Goal: Transaction & Acquisition: Book appointment/travel/reservation

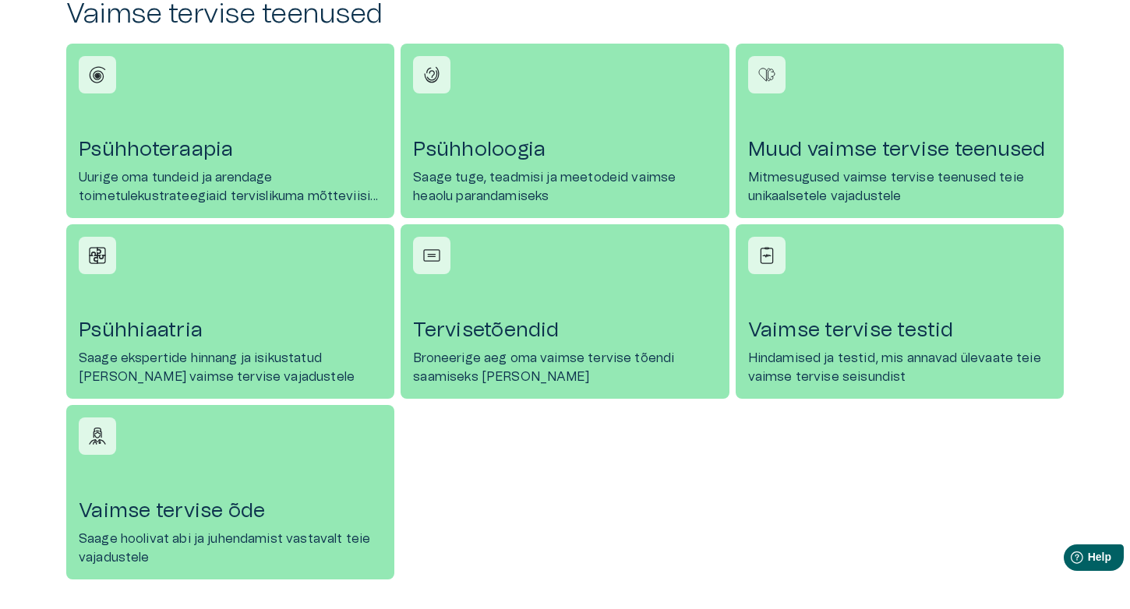
scroll to position [692, 0]
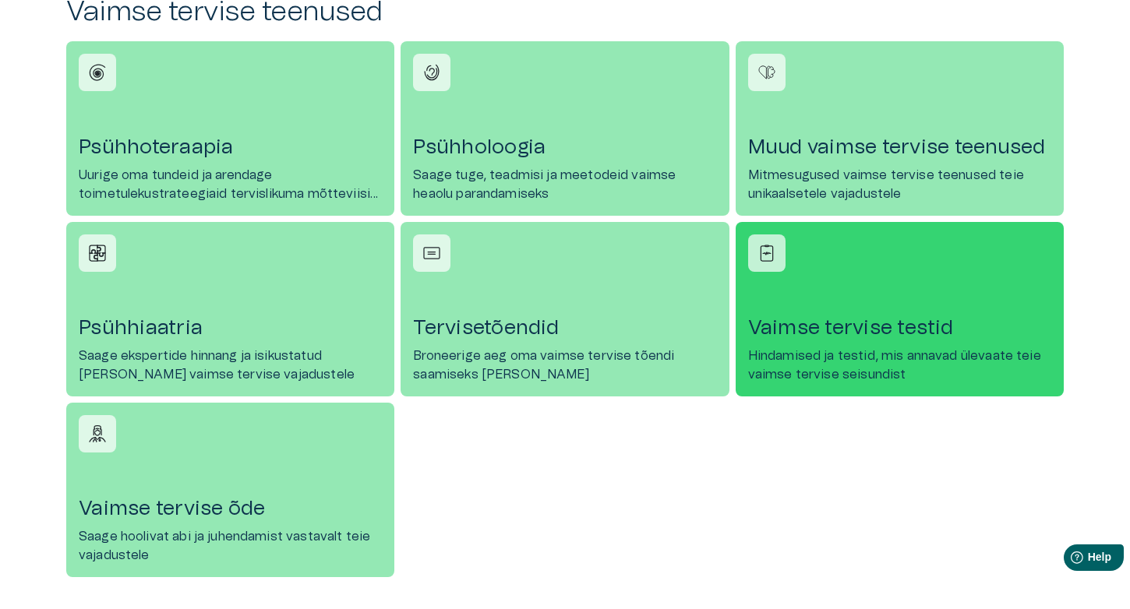
click at [850, 313] on link "[PERSON_NAME] tervise testid Hindamised ja testid, mis annavad ülevaate teie va…" at bounding box center [900, 309] width 328 height 175
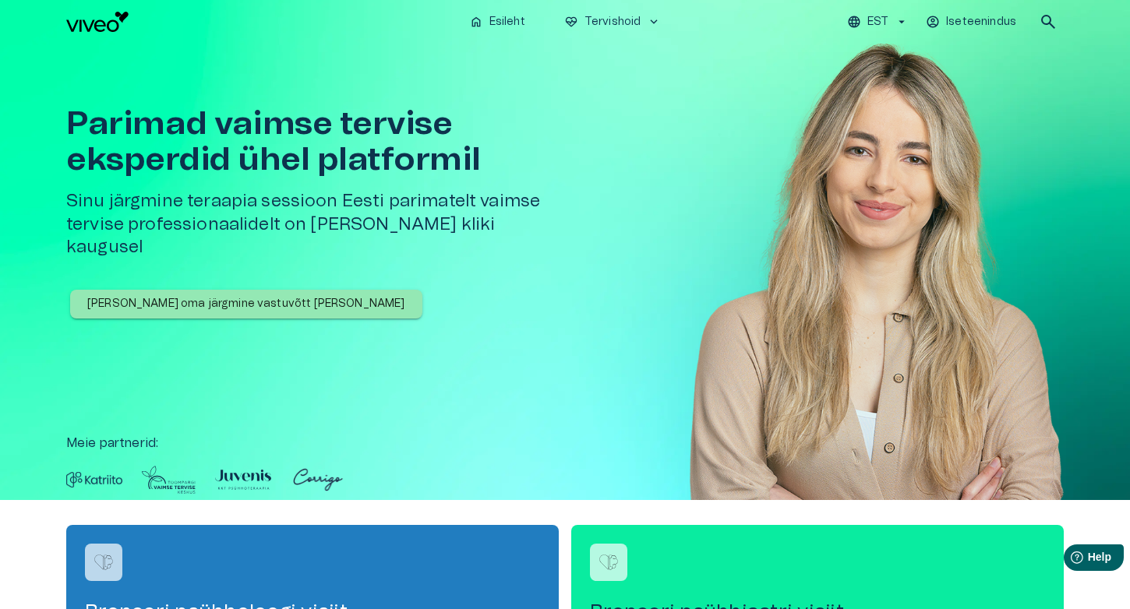
click at [256, 296] on p "[PERSON_NAME] oma järgmine vastuvõtt [PERSON_NAME]" at bounding box center [246, 304] width 318 height 16
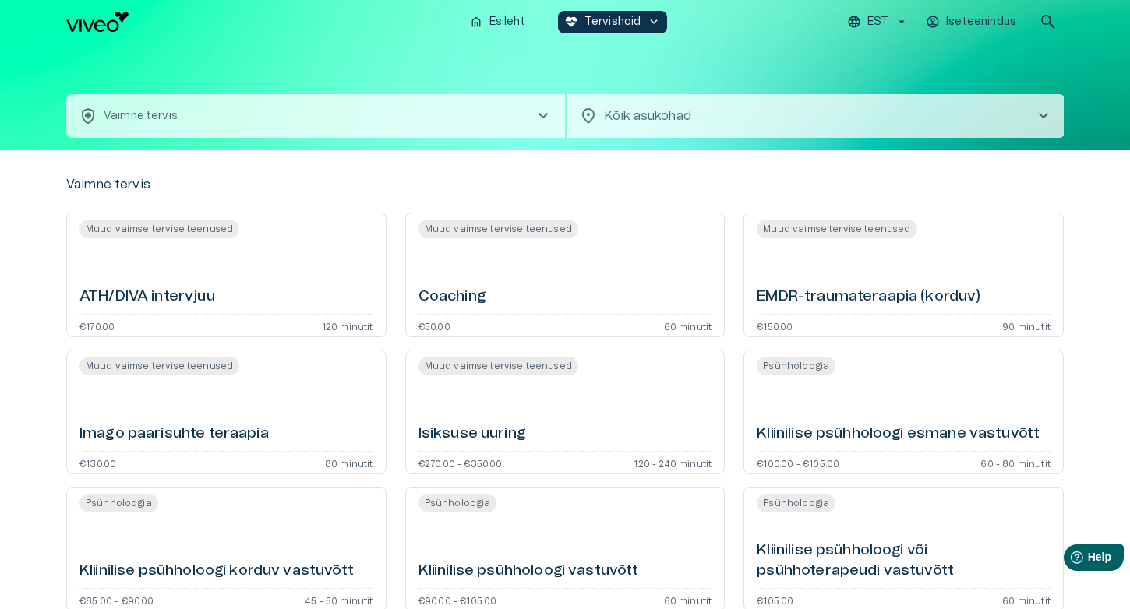
click at [451, 122] on button "health_and_safety Vaimne tervis chevron_right" at bounding box center [315, 116] width 499 height 44
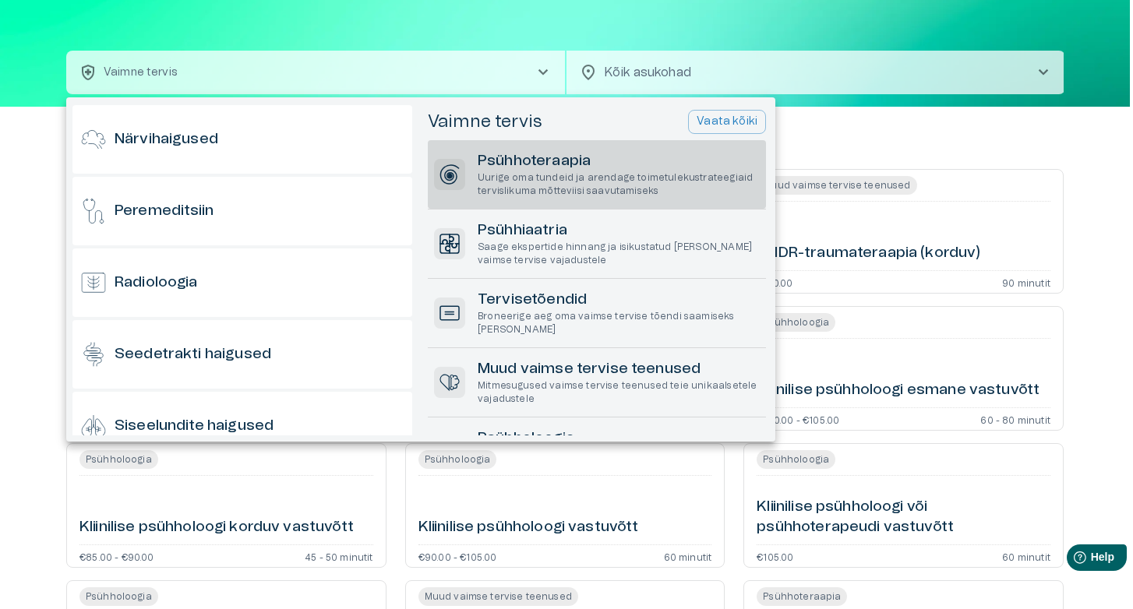
click at [579, 185] on p "Uurige oma tundeid ja arendage toimetulekustrateegiaid tervislikuma mõtteviisi …" at bounding box center [619, 184] width 282 height 26
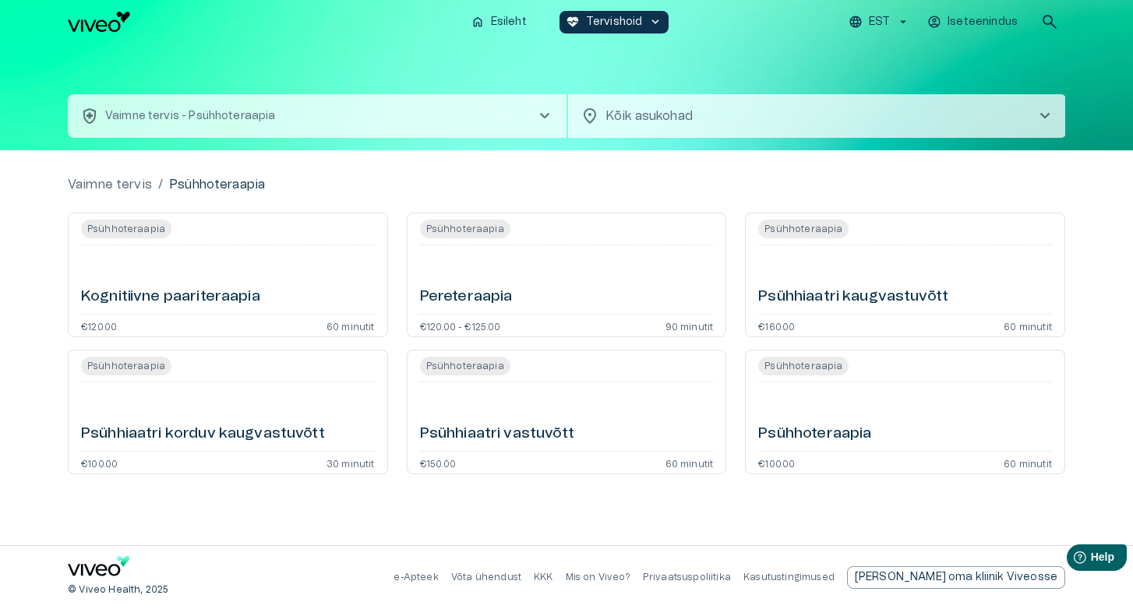
click at [916, 276] on div "Psühhiaatri kaugvastuvõtt" at bounding box center [905, 280] width 294 height 56
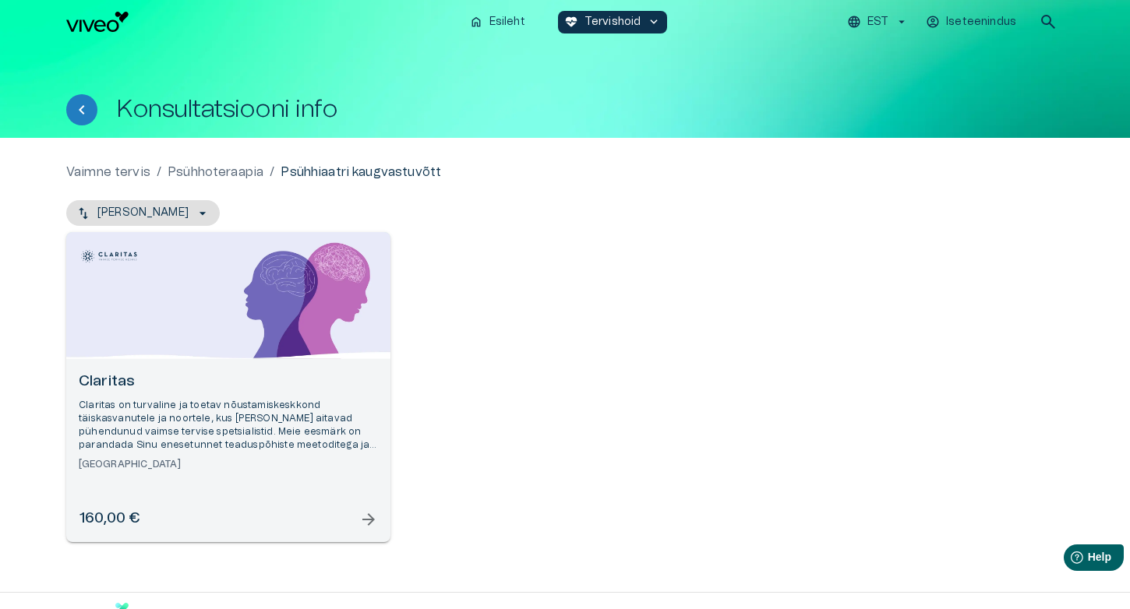
click at [370, 521] on span "arrow_forward" at bounding box center [368, 519] width 19 height 19
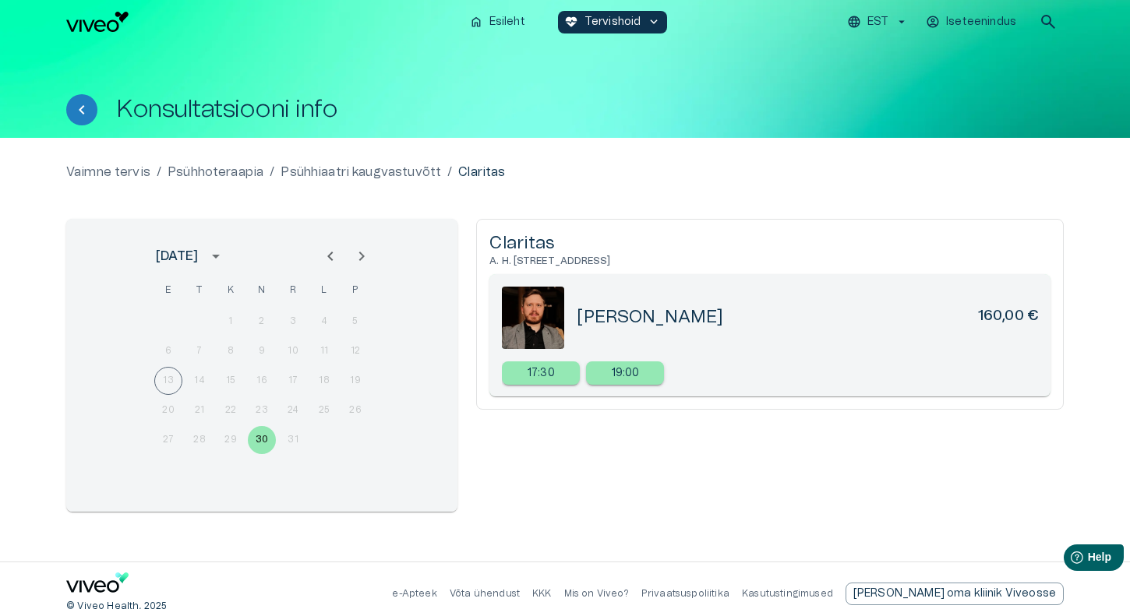
click at [167, 373] on div "13 14 15 16 17 18 19" at bounding box center [261, 381] width 249 height 28
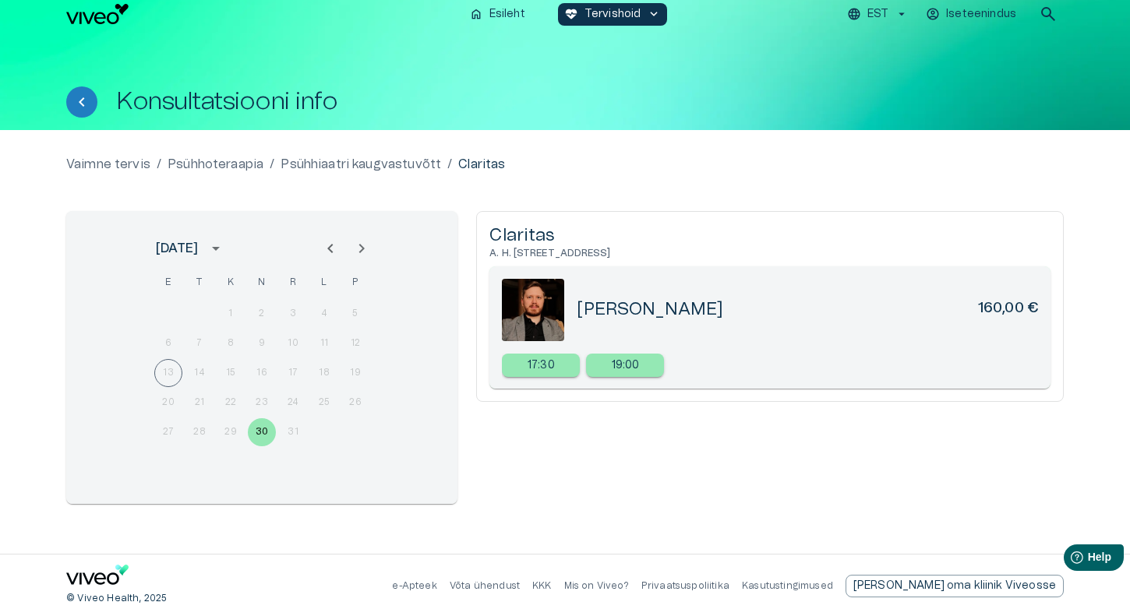
scroll to position [16, 0]
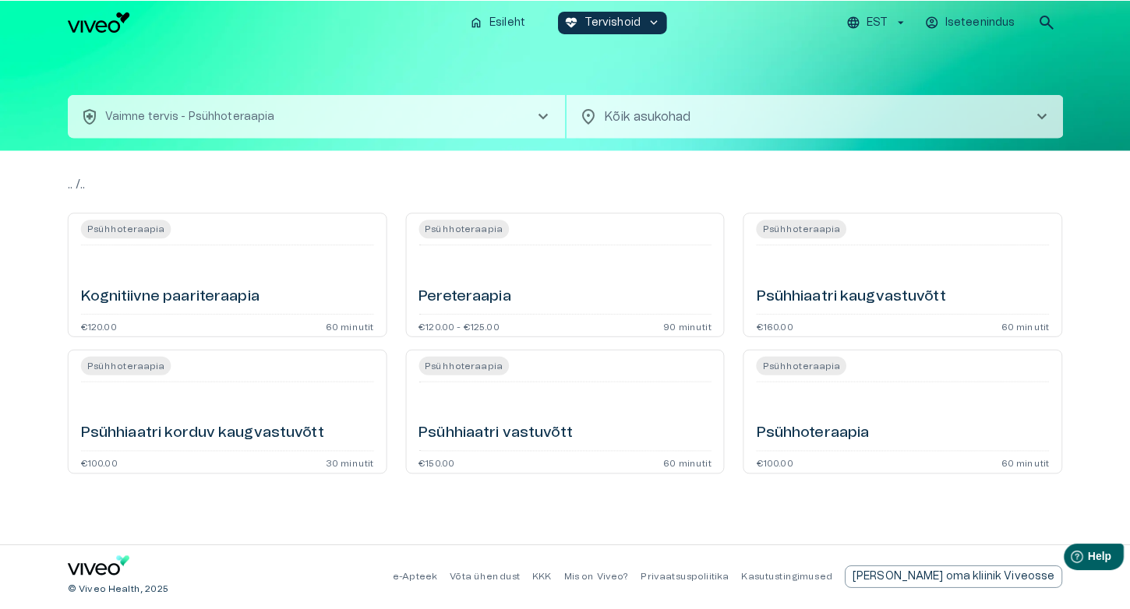
scroll to position [44, 0]
